Goal: Information Seeking & Learning: Learn about a topic

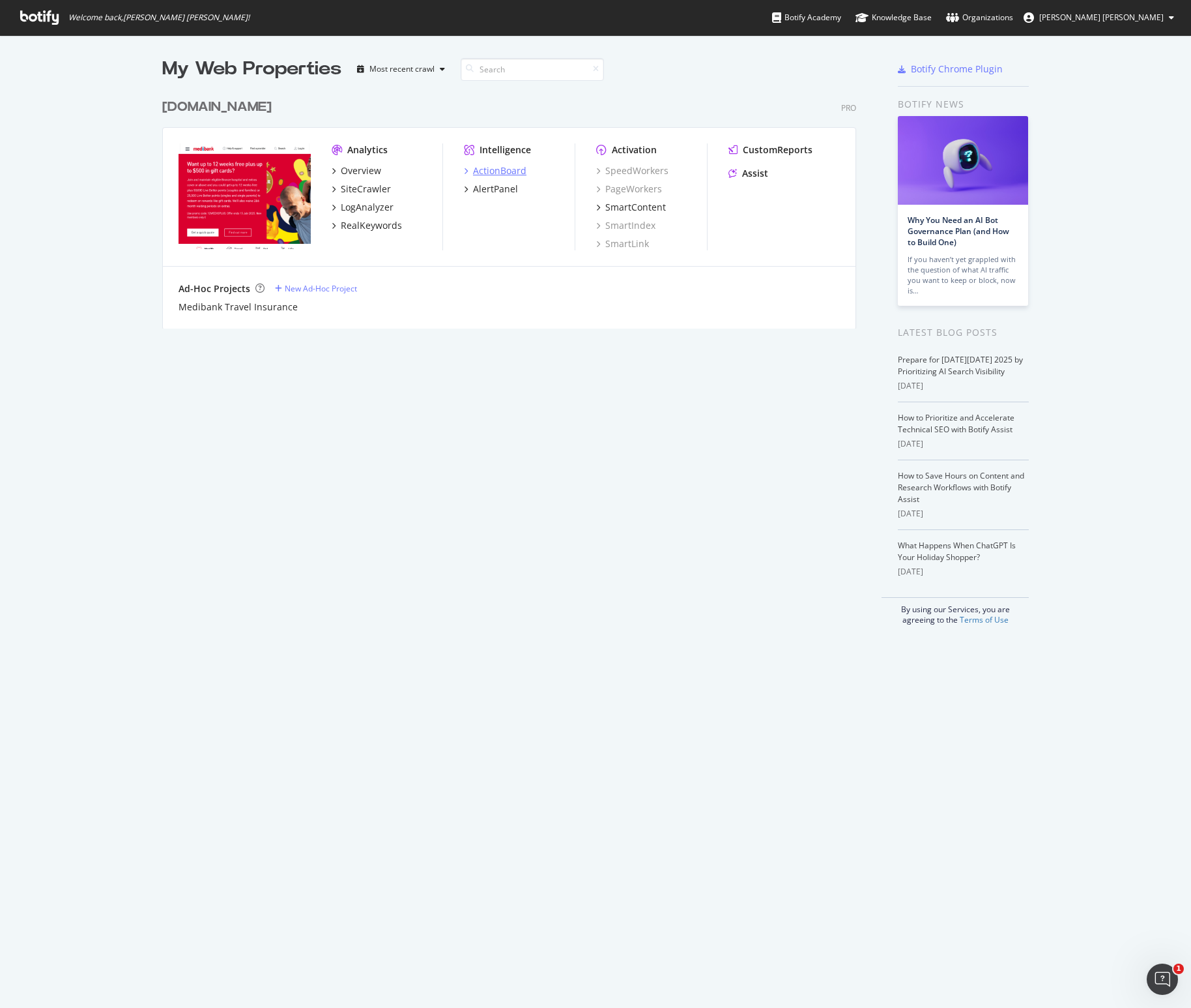
click at [514, 169] on div "ActionBoard" at bounding box center [499, 170] width 53 height 13
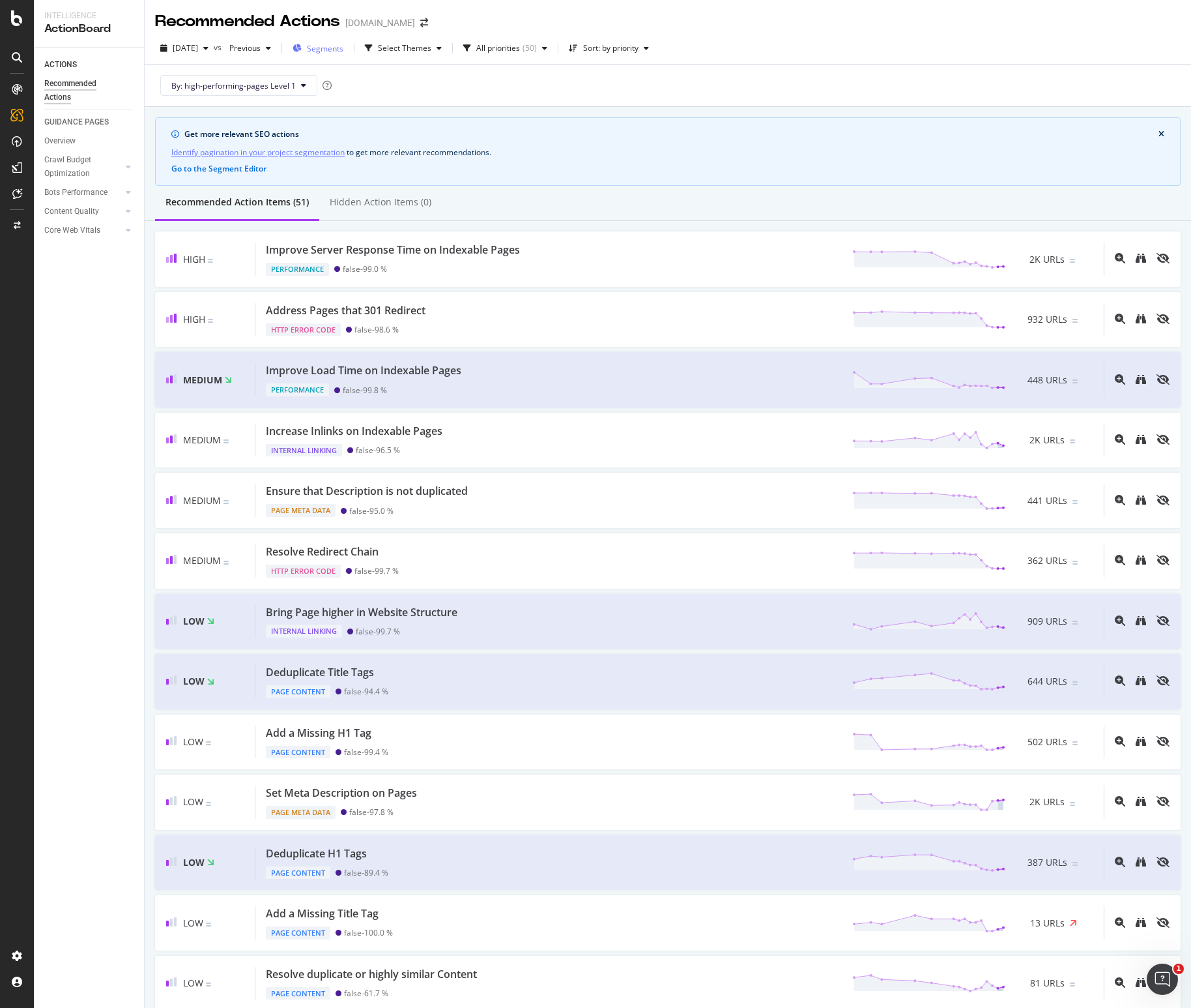
click at [344, 48] on span "Segments" at bounding box center [325, 48] width 37 height 11
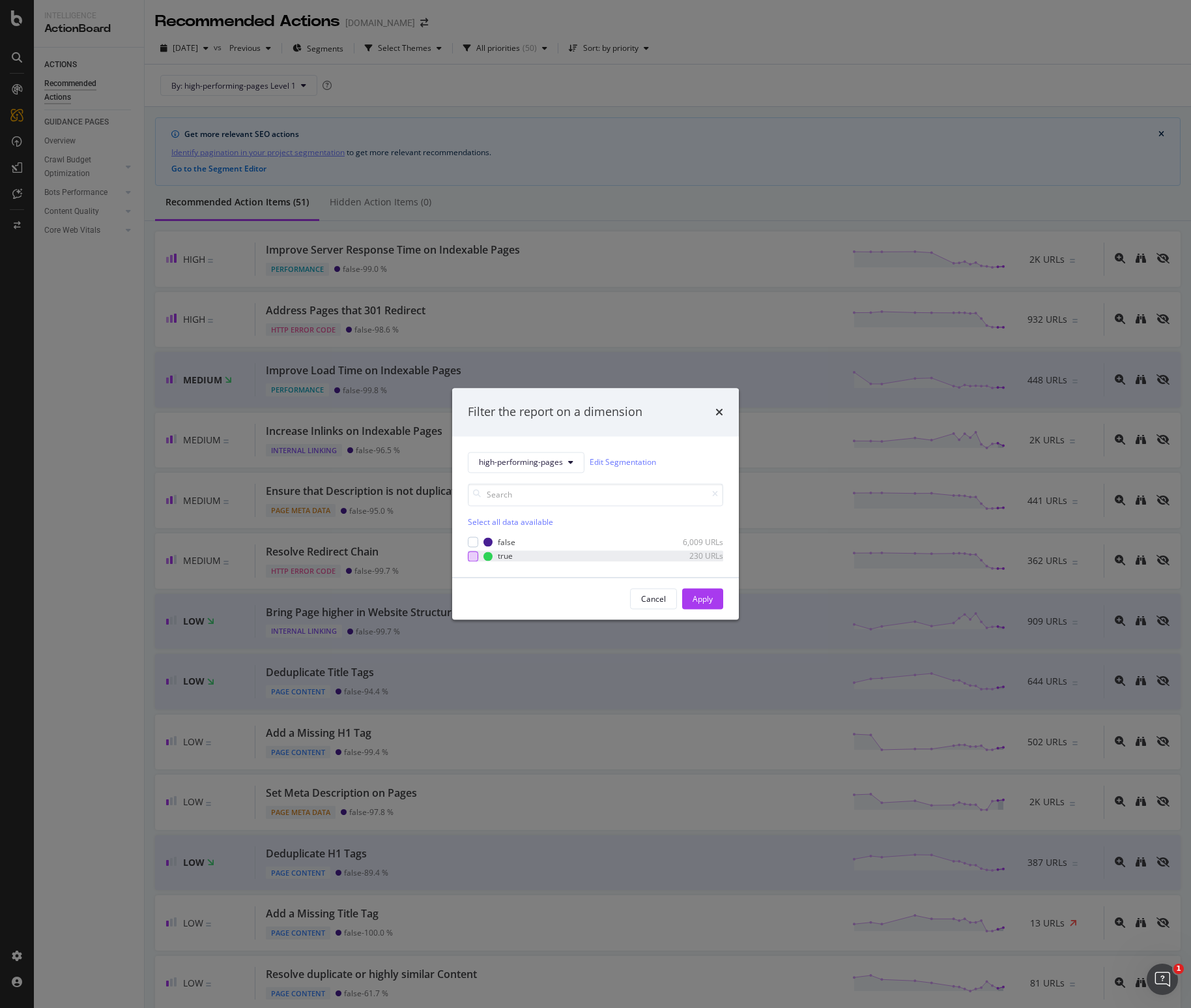
click at [476, 555] on div "modal" at bounding box center [473, 556] width 10 height 10
click at [705, 603] on div "Apply" at bounding box center [703, 598] width 20 height 11
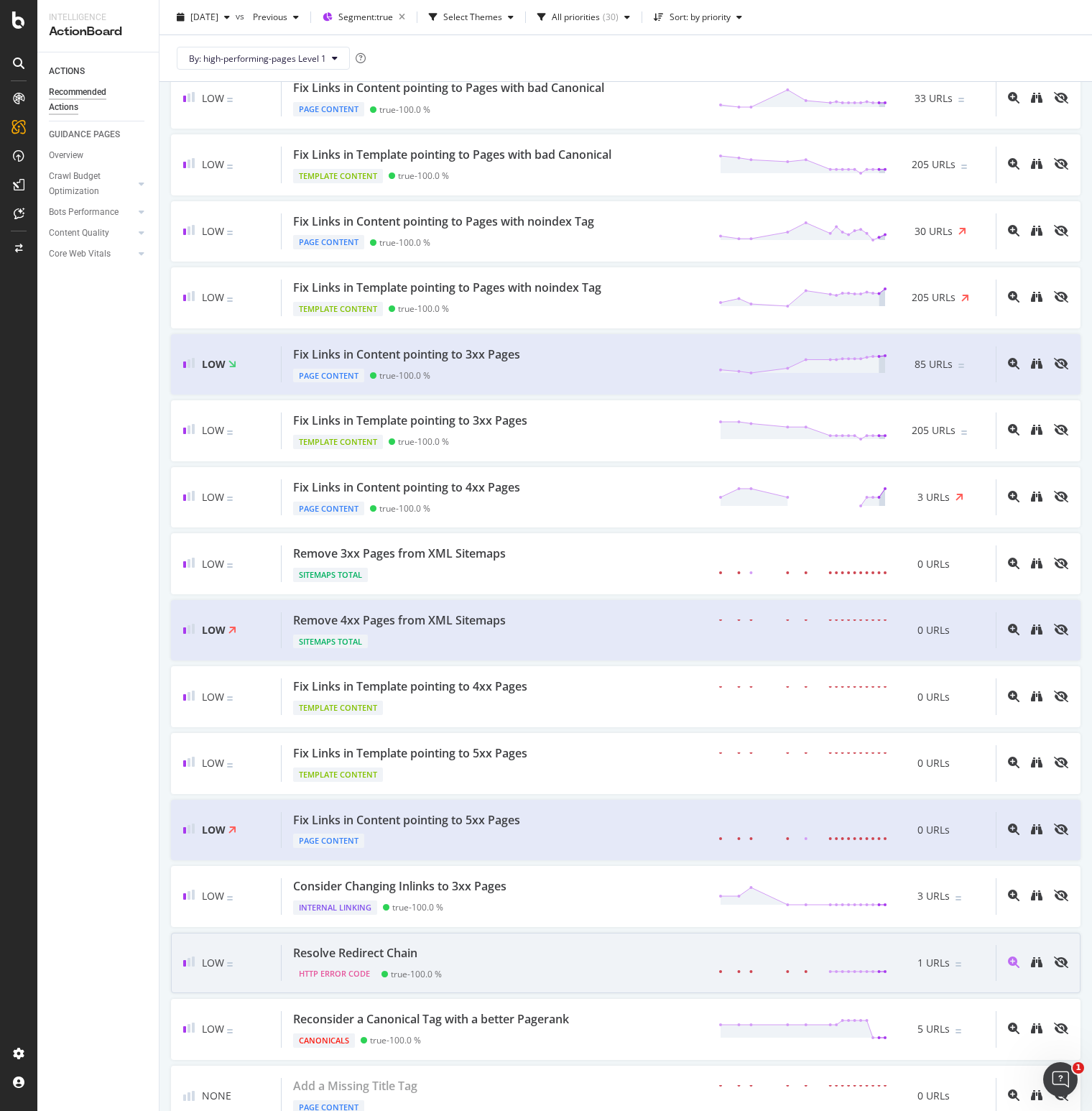
scroll to position [1175, 0]
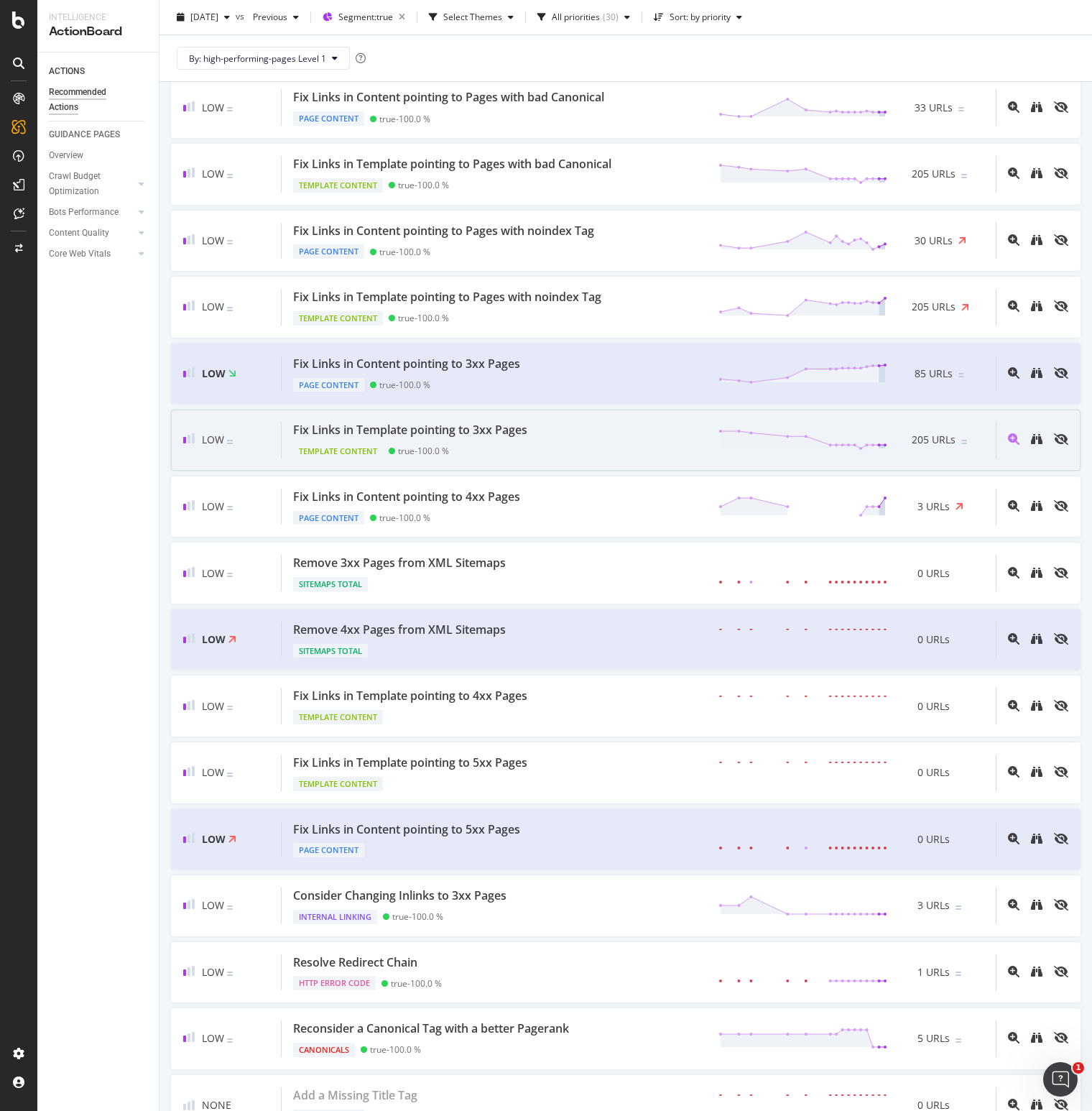
click at [461, 438] on div "Fix Links in Template pointing to 3xx Pages" at bounding box center [410, 430] width 234 height 17
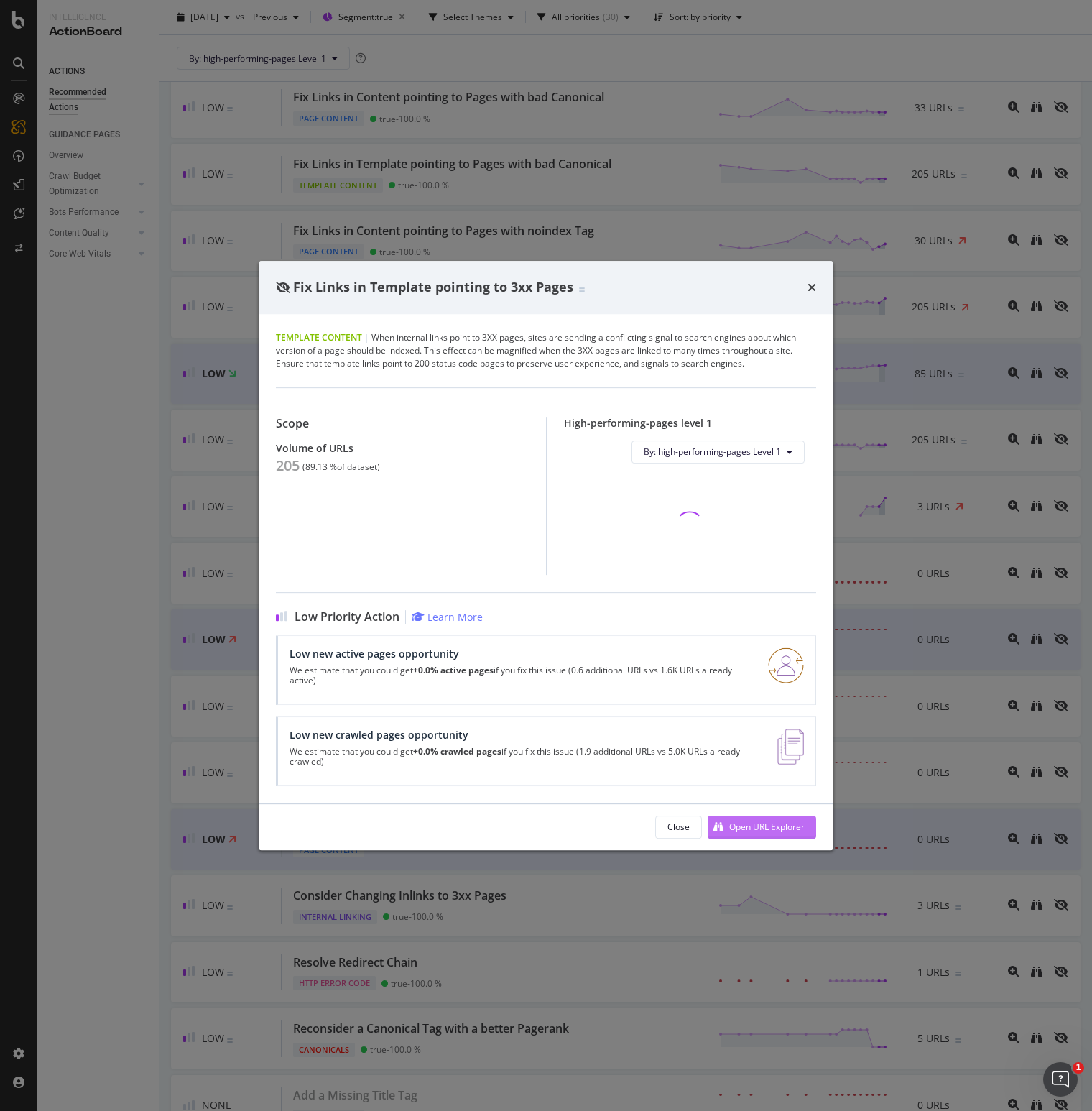
click at [742, 827] on div "Open URL Explorer" at bounding box center [766, 827] width 75 height 12
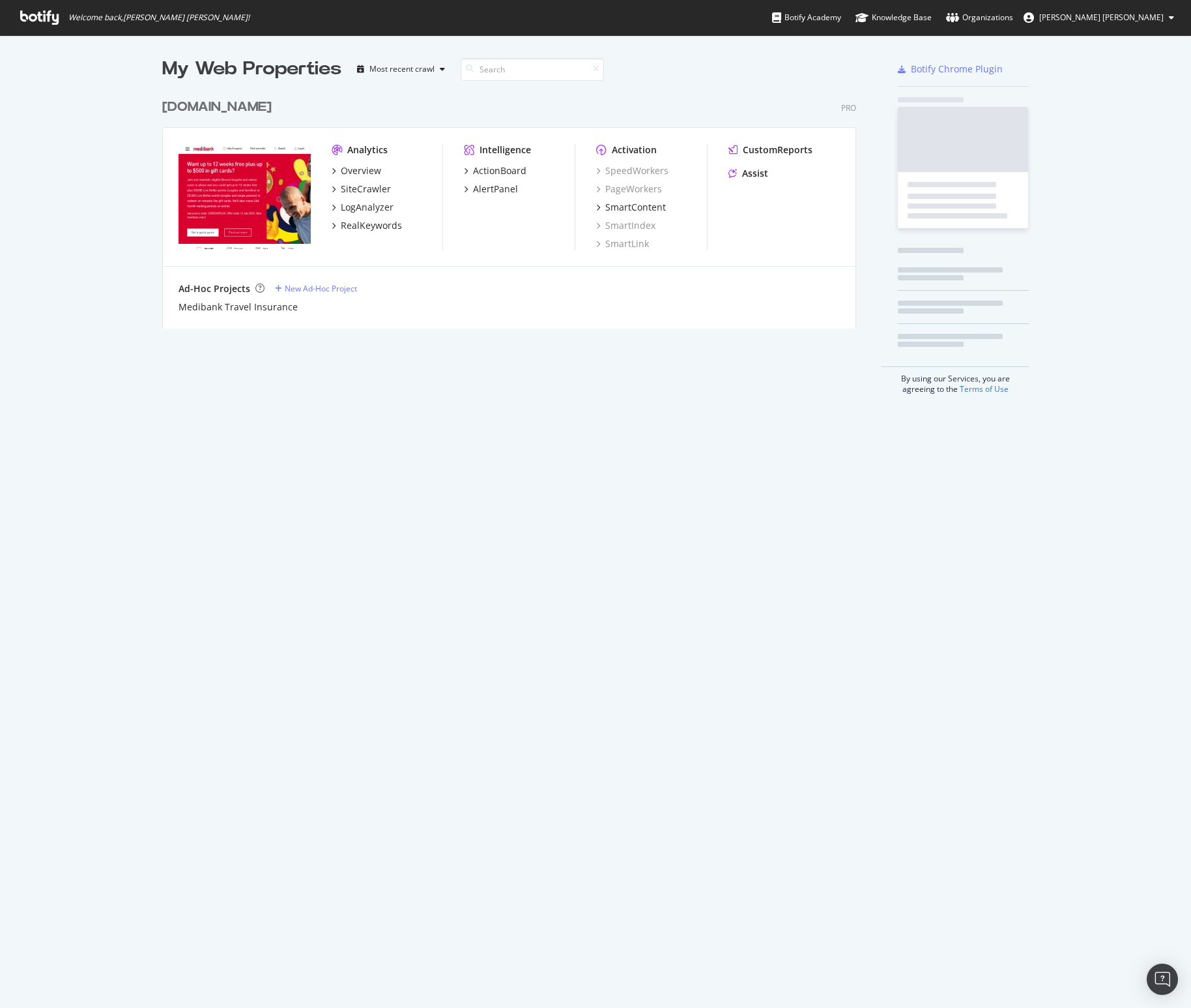
scroll to position [246, 705]
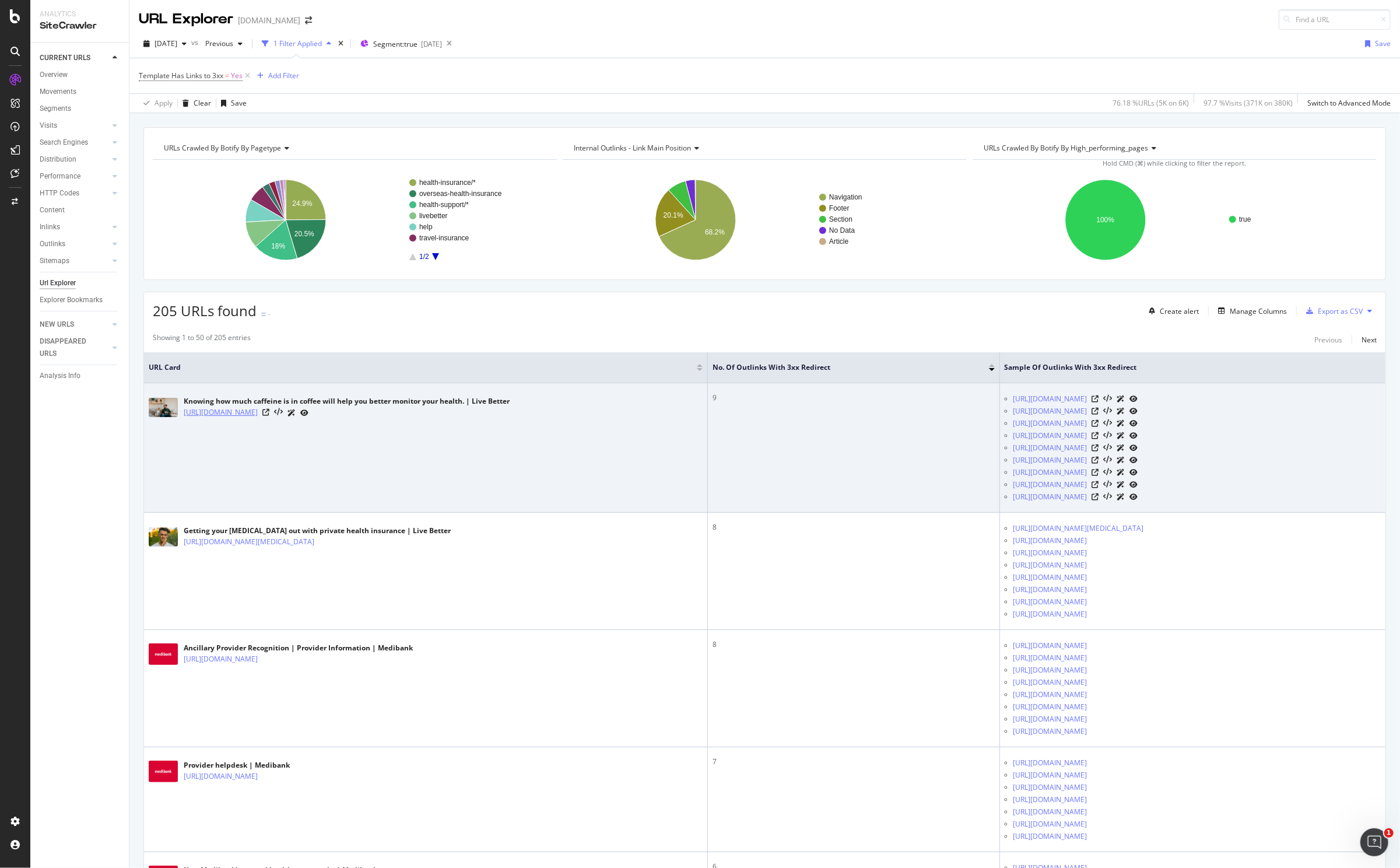
click at [257, 419] on link "https://www.medibank.com.au/livebetter/health-brief/health-guide/coffee-how-muc…" at bounding box center [221, 412] width 74 height 12
click at [269, 414] on icon at bounding box center [266, 412] width 7 height 7
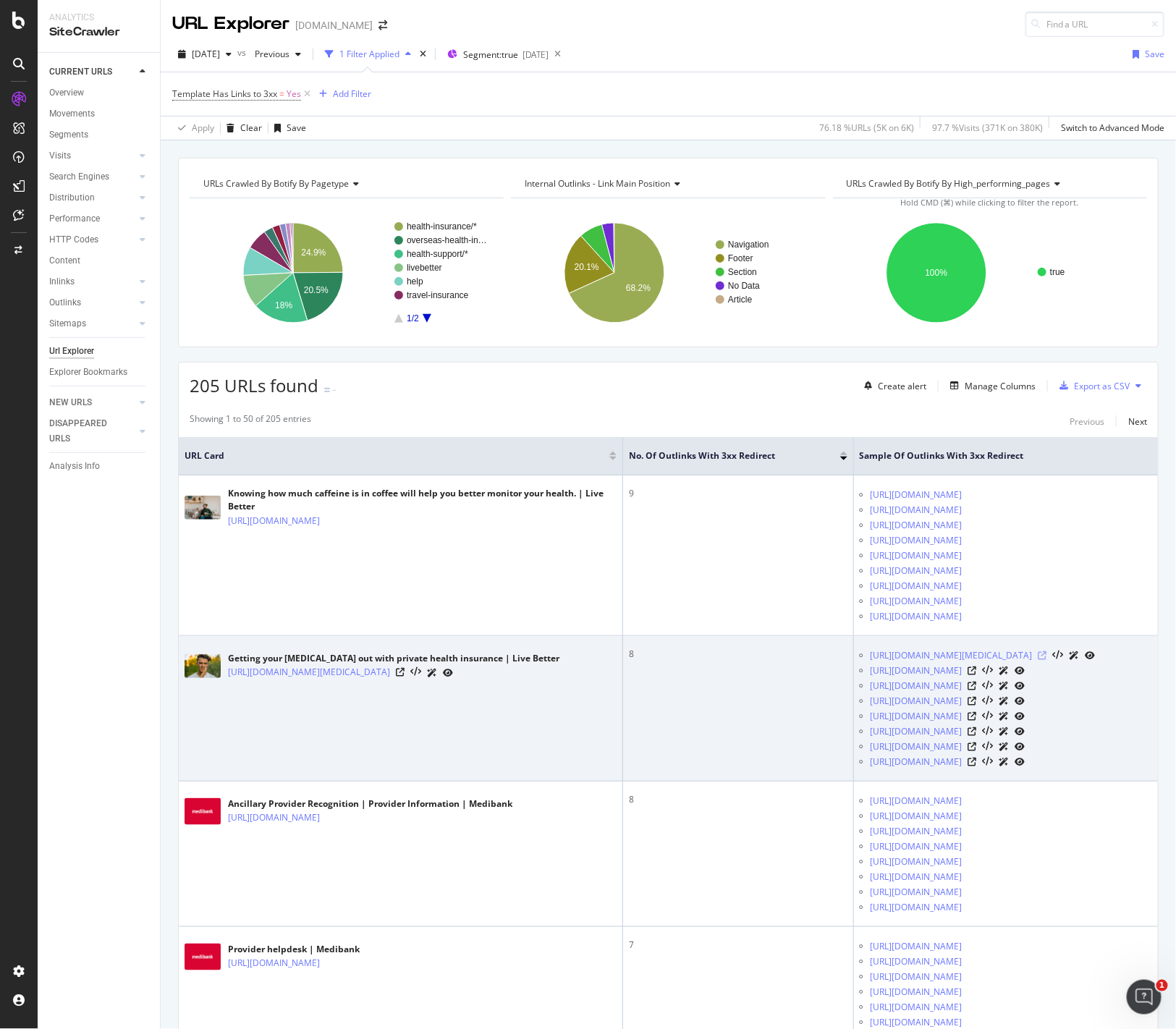
click at [1047, 660] on icon at bounding box center [1042, 655] width 8 height 8
click at [969, 675] on icon at bounding box center [972, 670] width 8 height 8
click at [977, 720] on icon at bounding box center [972, 716] width 8 height 8
click at [969, 751] on icon at bounding box center [972, 746] width 8 height 8
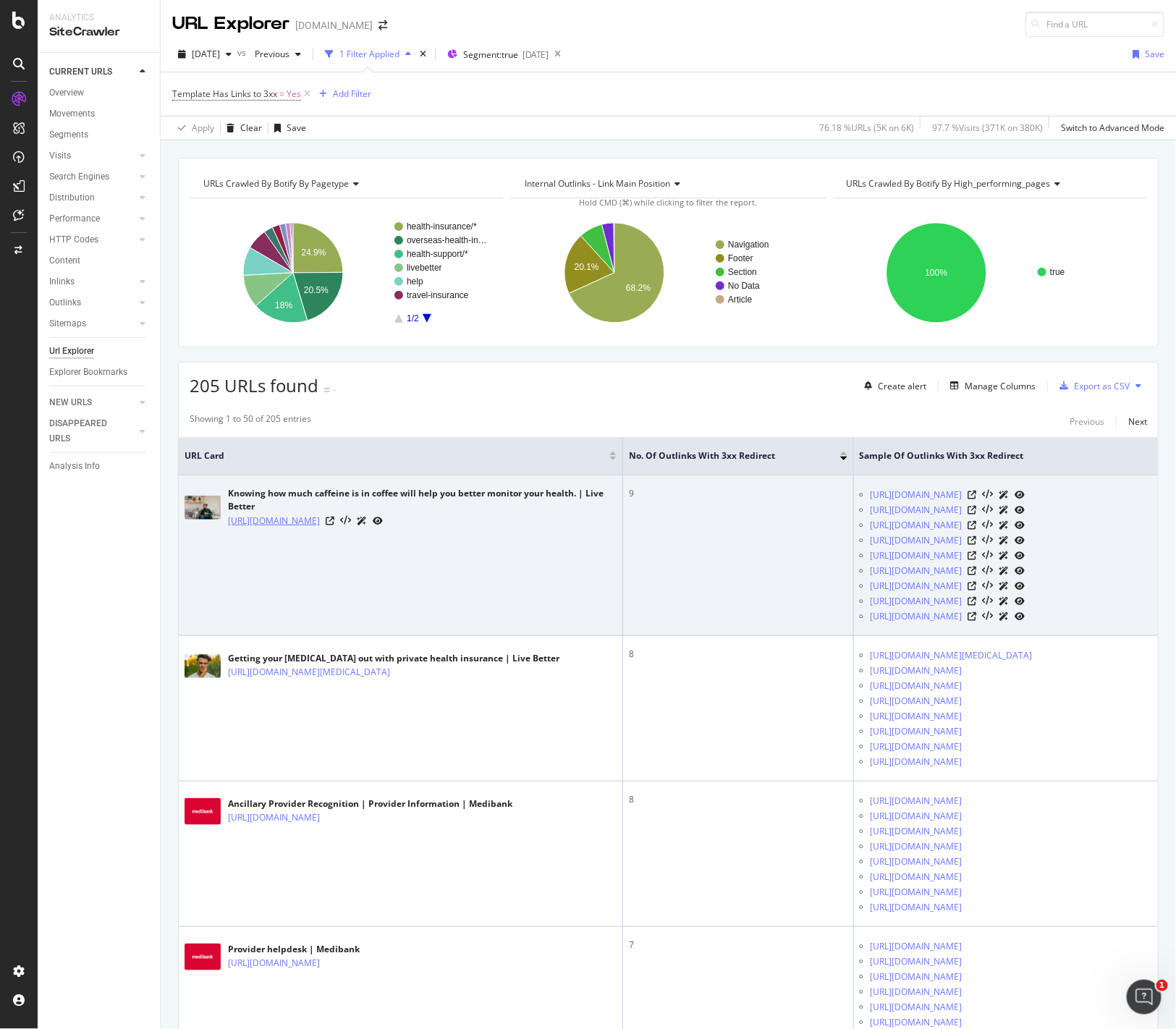
click at [312, 528] on link "https://www.medibank.com.au/livebetter/health-brief/health-guide/coffee-how-muc…" at bounding box center [274, 521] width 92 height 15
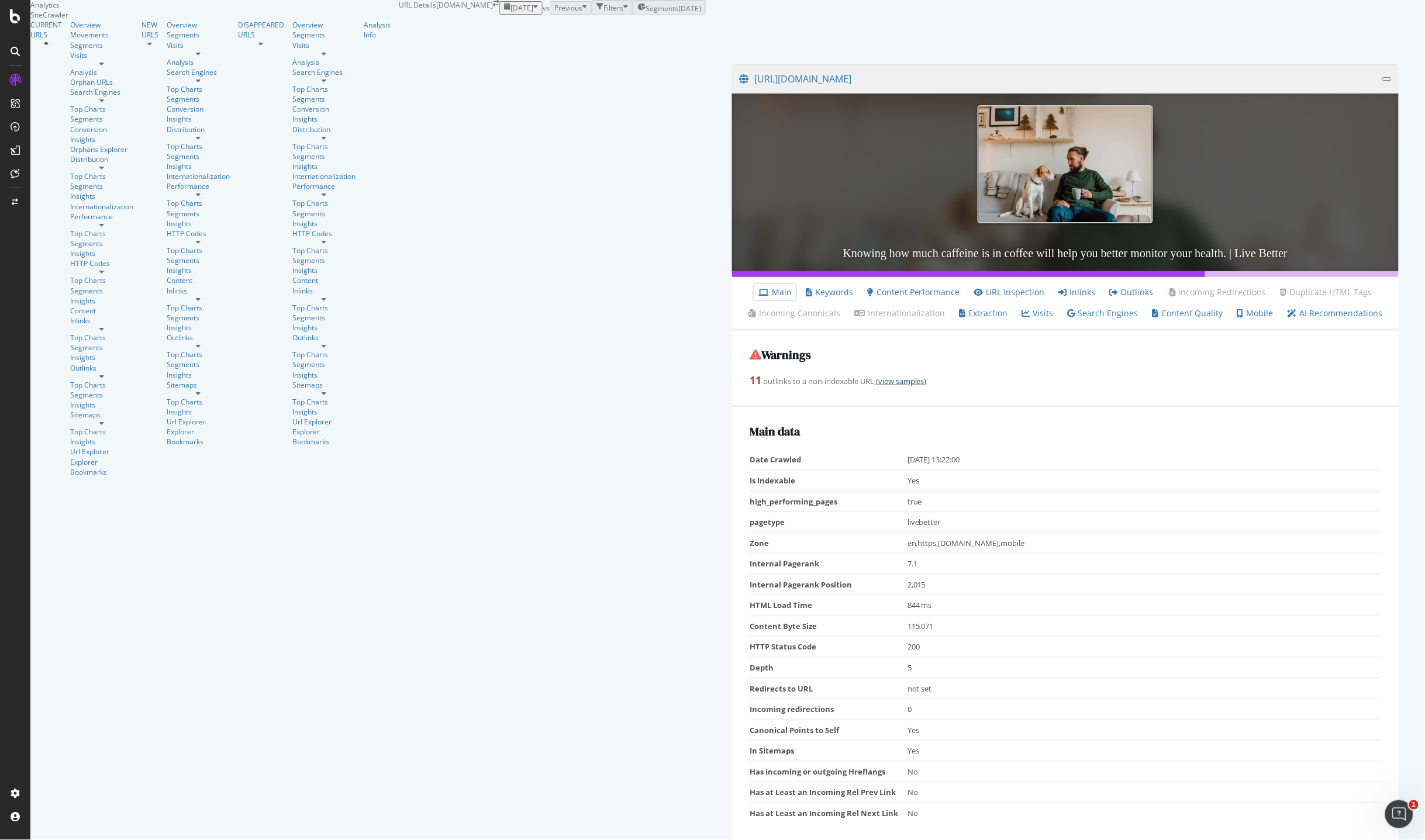
click at [874, 386] on link "(view samples)" at bounding box center [901, 381] width 53 height 11
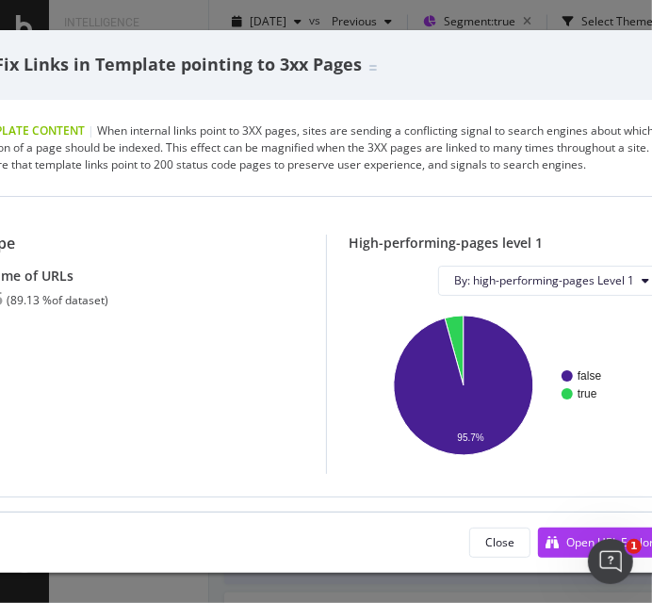
scroll to position [2229, 0]
